Goal: Check status: Verify the current state of an ongoing process or item

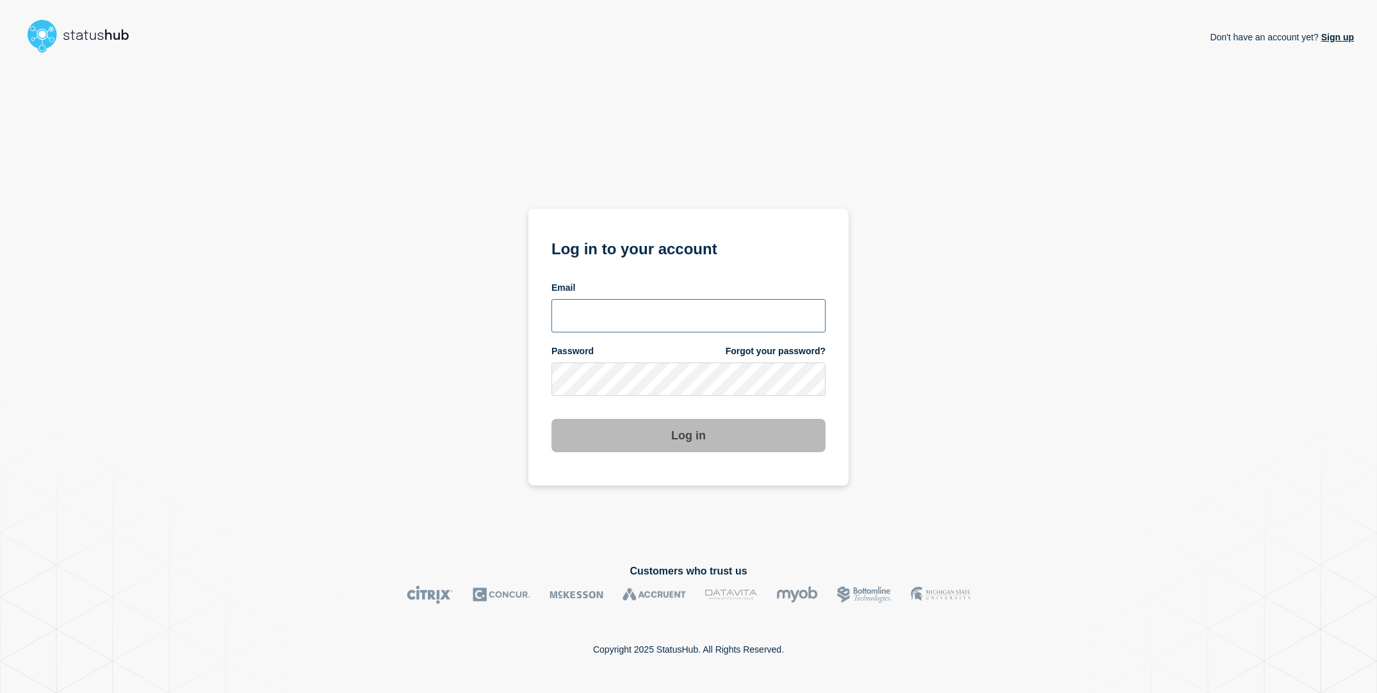
type input "sderksen@ksu.edu"
click at [472, 382] on div "Don't have an account yet? Sign up Log in to your account Email sderksen@ksu.ed…" at bounding box center [688, 301] width 1331 height 486
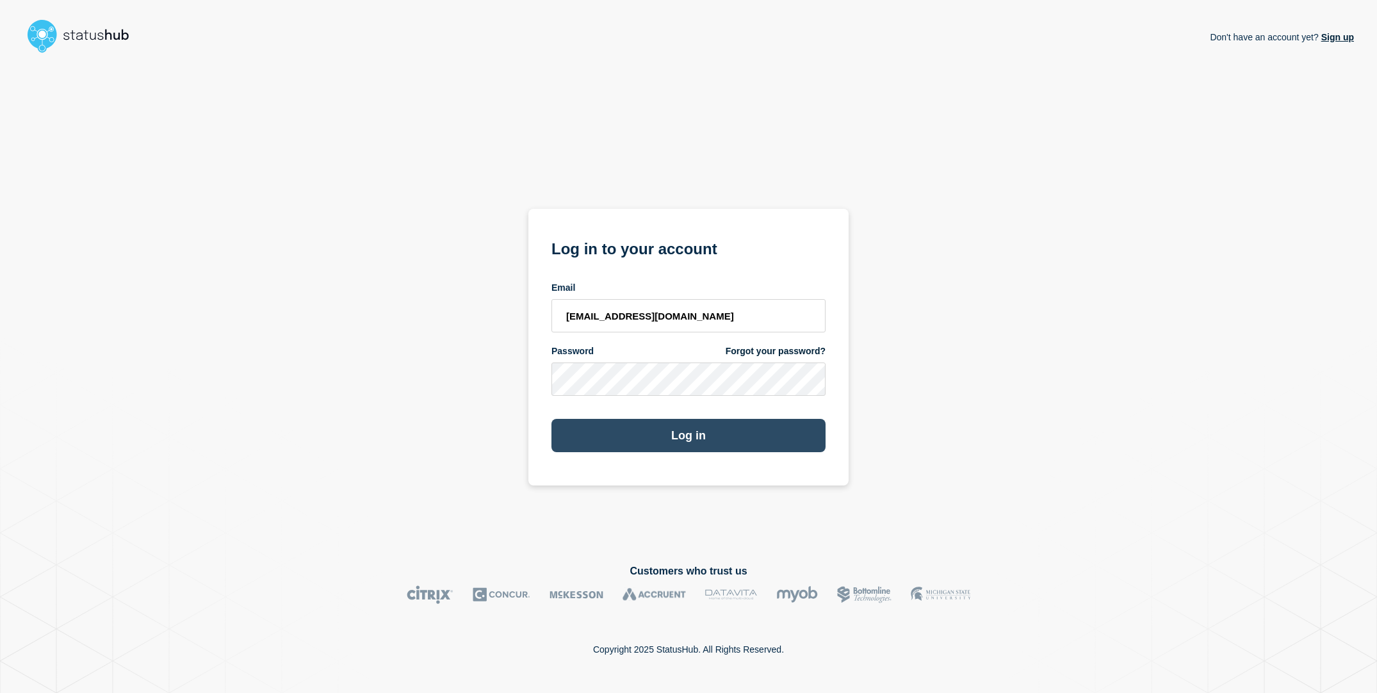
click at [613, 429] on button "Log in" at bounding box center [689, 435] width 274 height 33
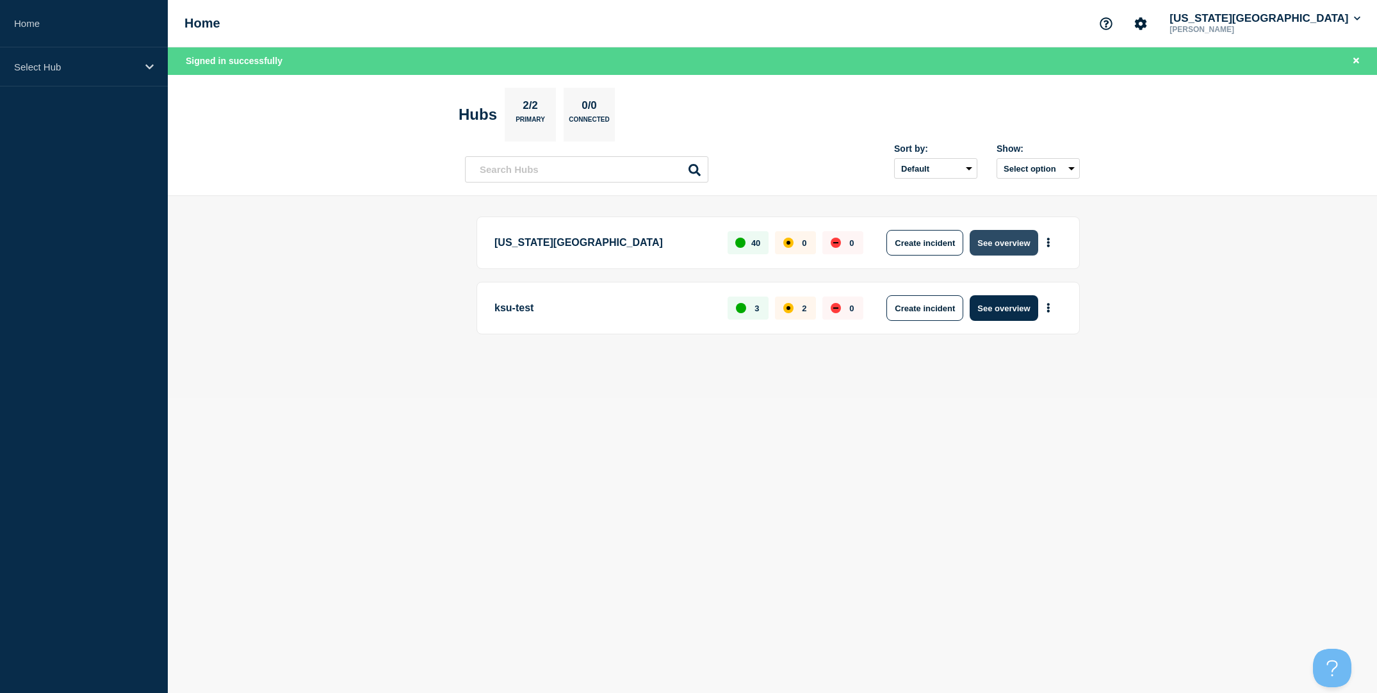
click at [1015, 239] on button "See overview" at bounding box center [1004, 243] width 68 height 26
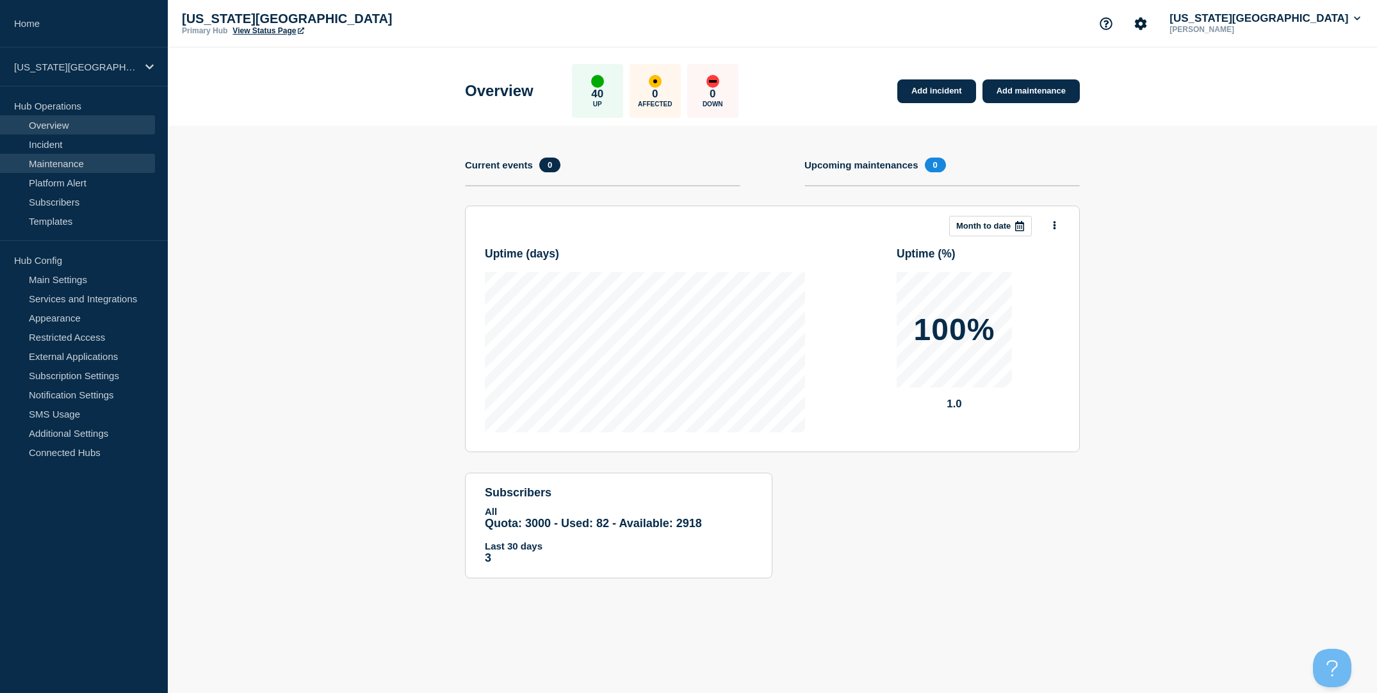
click at [92, 161] on link "Maintenance" at bounding box center [77, 163] width 155 height 19
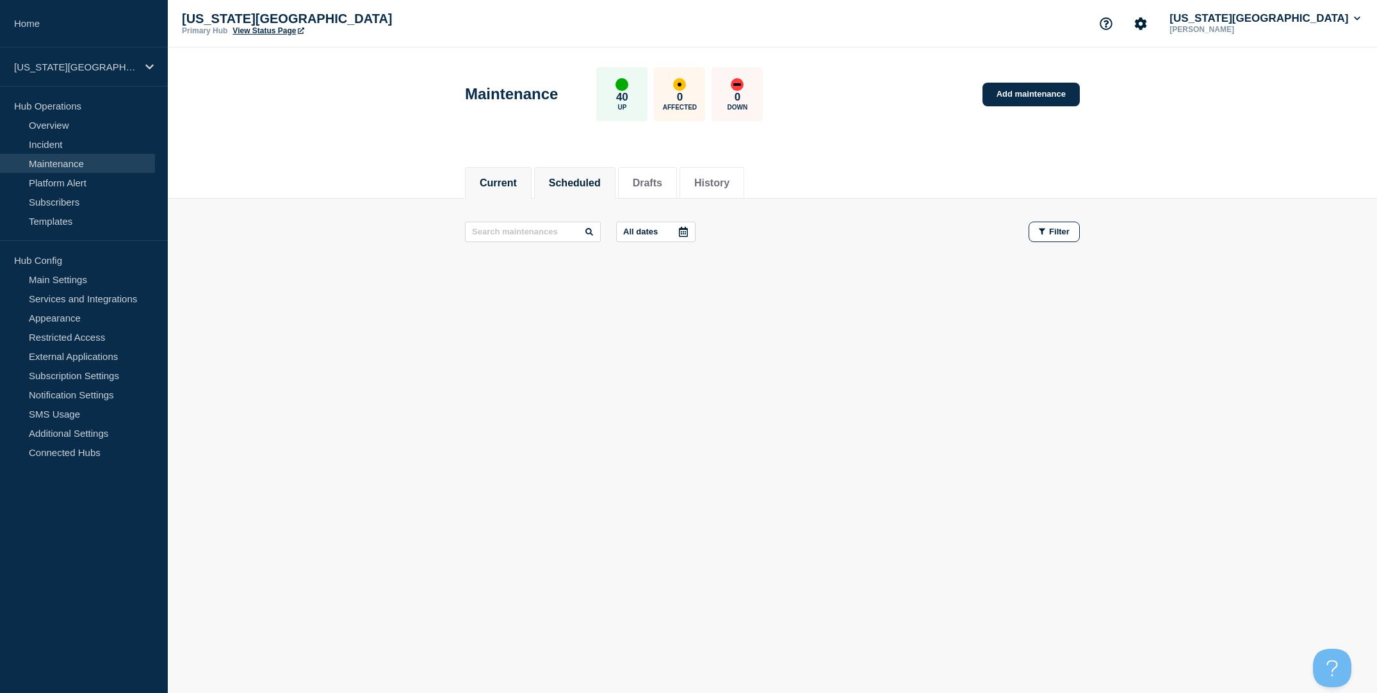
click at [573, 186] on button "Scheduled" at bounding box center [575, 183] width 52 height 12
click at [491, 177] on button "Current" at bounding box center [498, 183] width 37 height 12
